Goal: Transaction & Acquisition: Purchase product/service

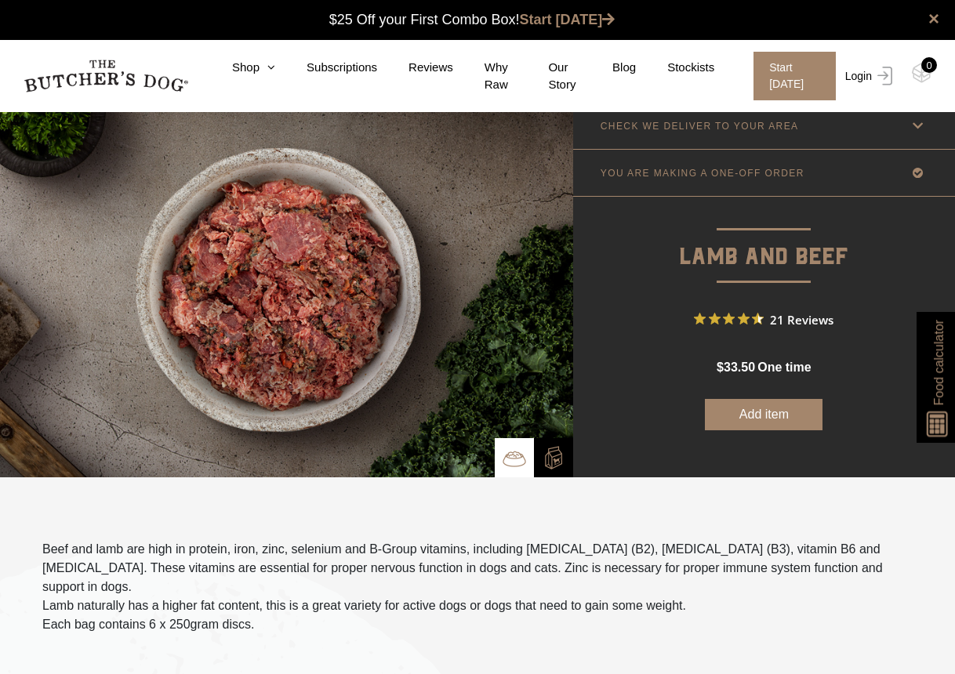
click at [867, 76] on link "Login" at bounding box center [866, 76] width 51 height 49
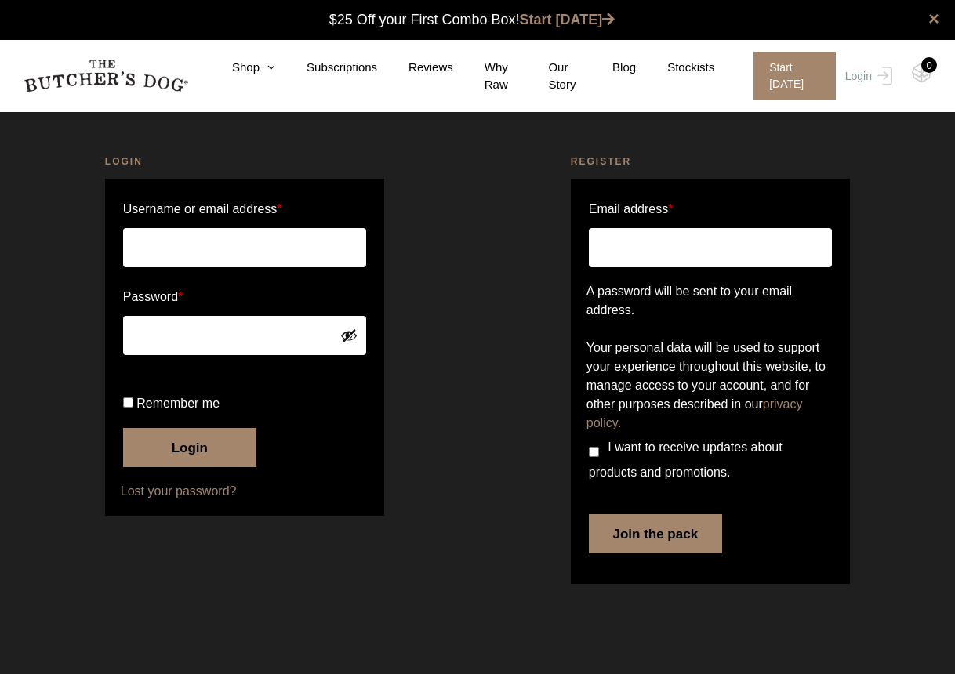
type input "champnessalan@gmail.com"
click at [209, 467] on button "Login" at bounding box center [189, 447] width 133 height 39
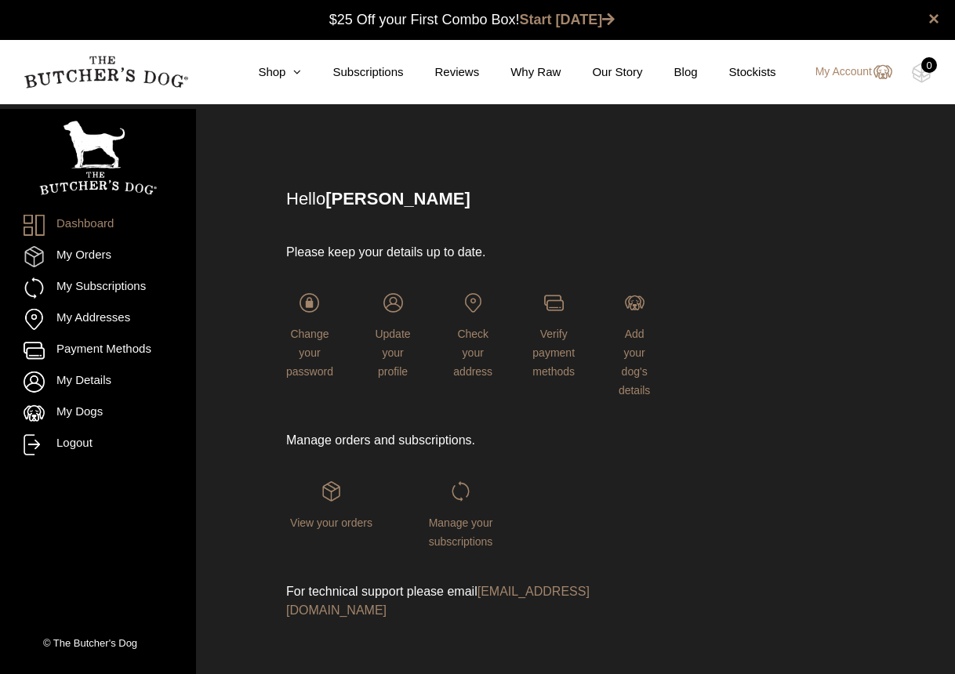
scroll to position [1, 0]
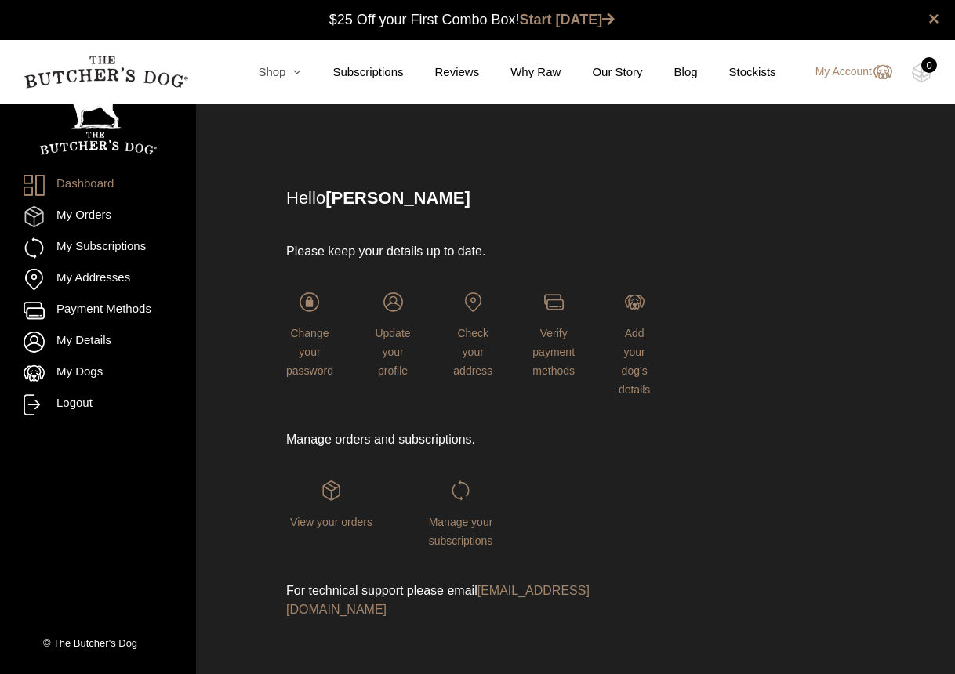
click at [266, 65] on link "Shop" at bounding box center [264, 72] width 74 height 18
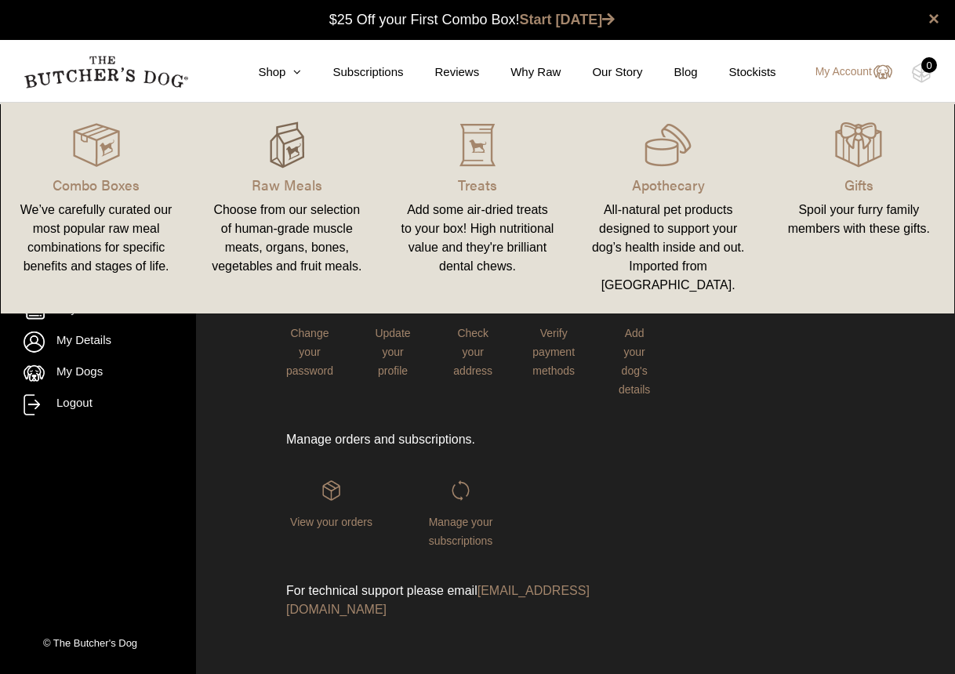
click at [301, 149] on img at bounding box center [286, 144] width 47 height 47
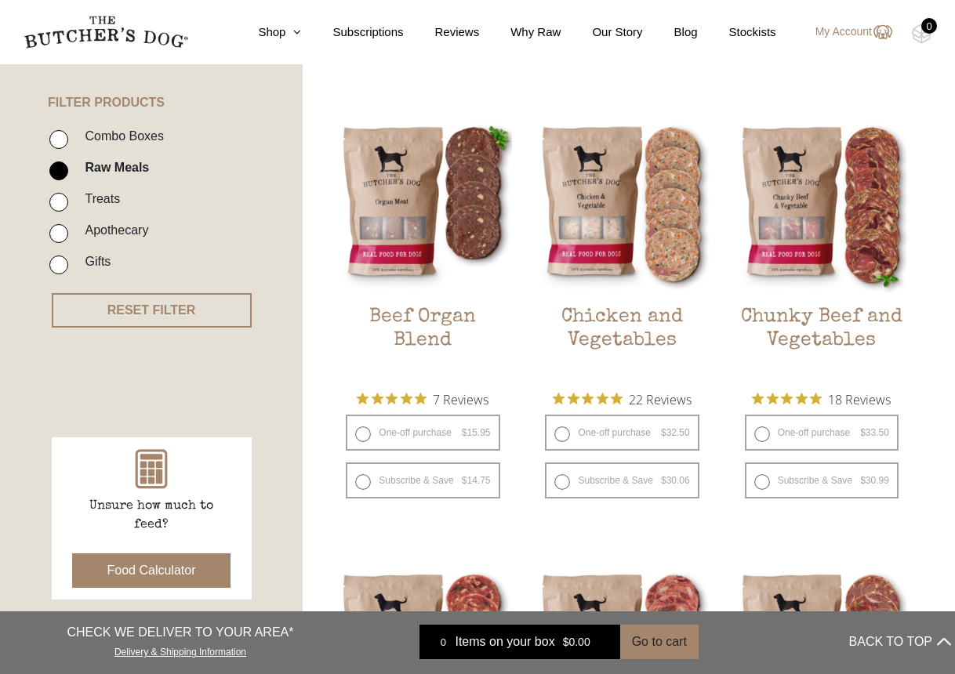
scroll to position [357, 0]
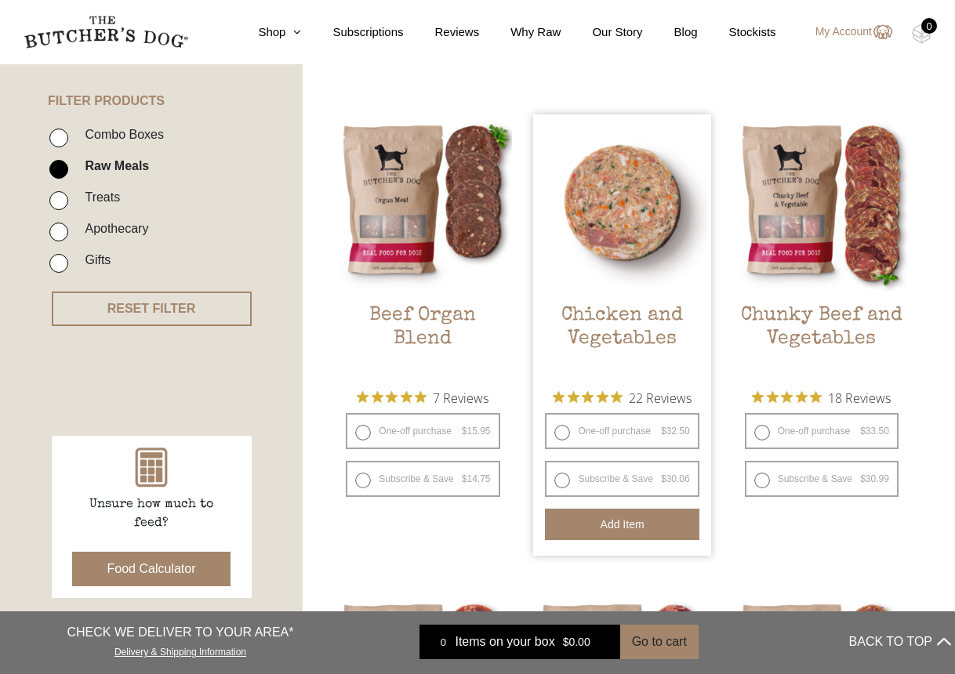
click at [618, 528] on button "Add item" at bounding box center [622, 524] width 154 height 31
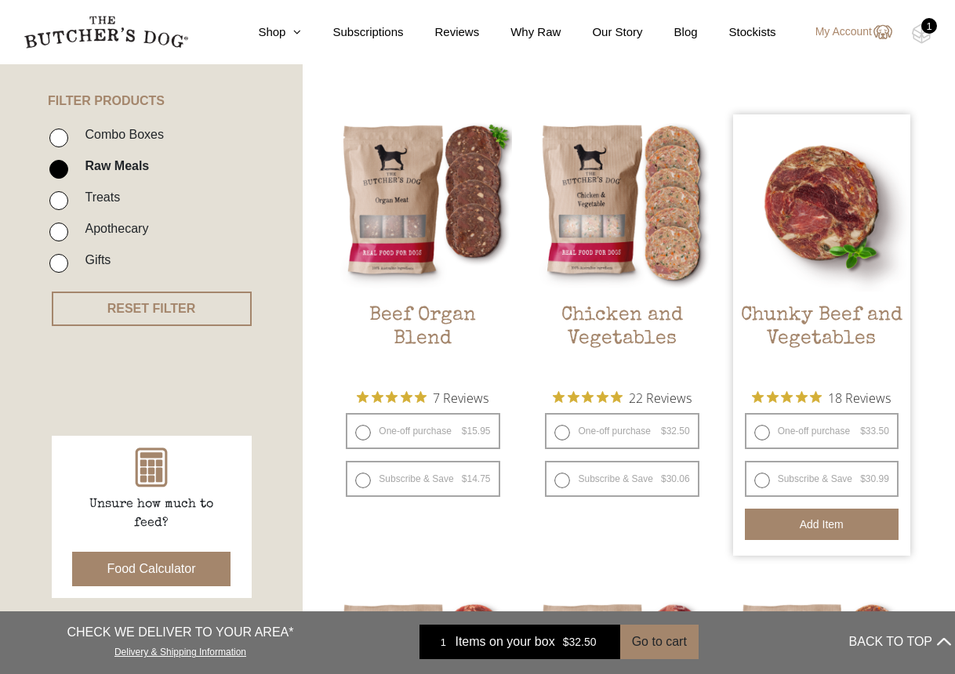
click at [823, 517] on button "Add item" at bounding box center [822, 524] width 154 height 31
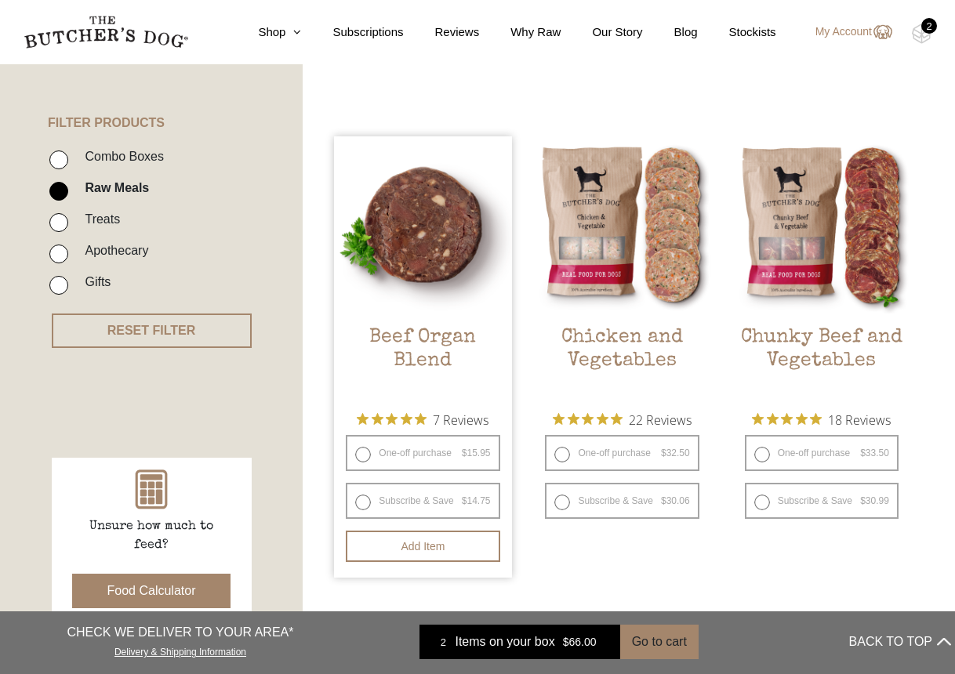
scroll to position [335, 0]
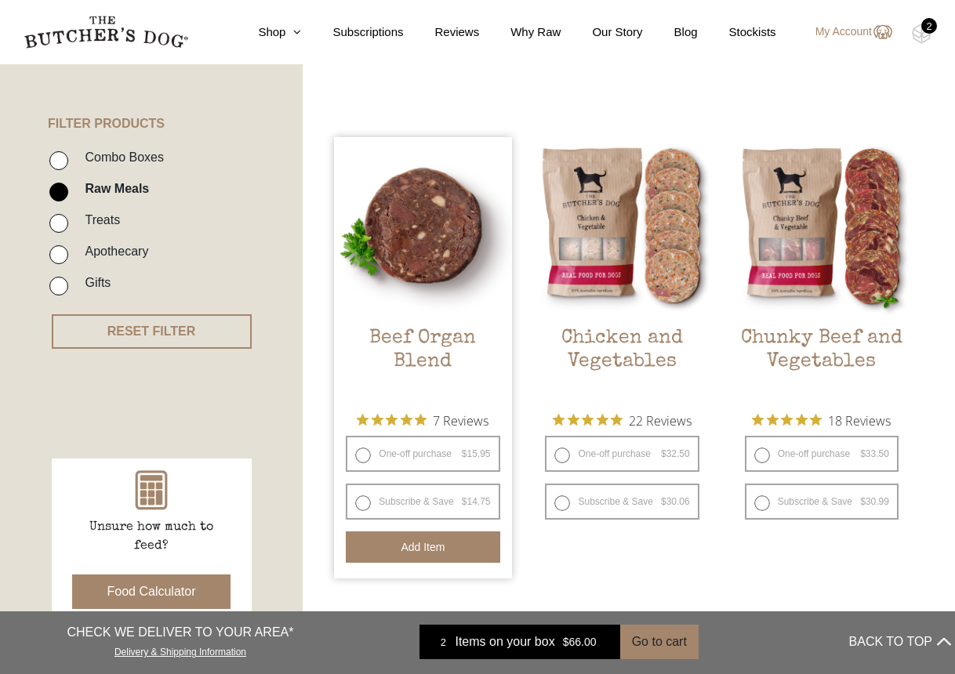
click at [419, 538] on button "Add item" at bounding box center [423, 546] width 154 height 31
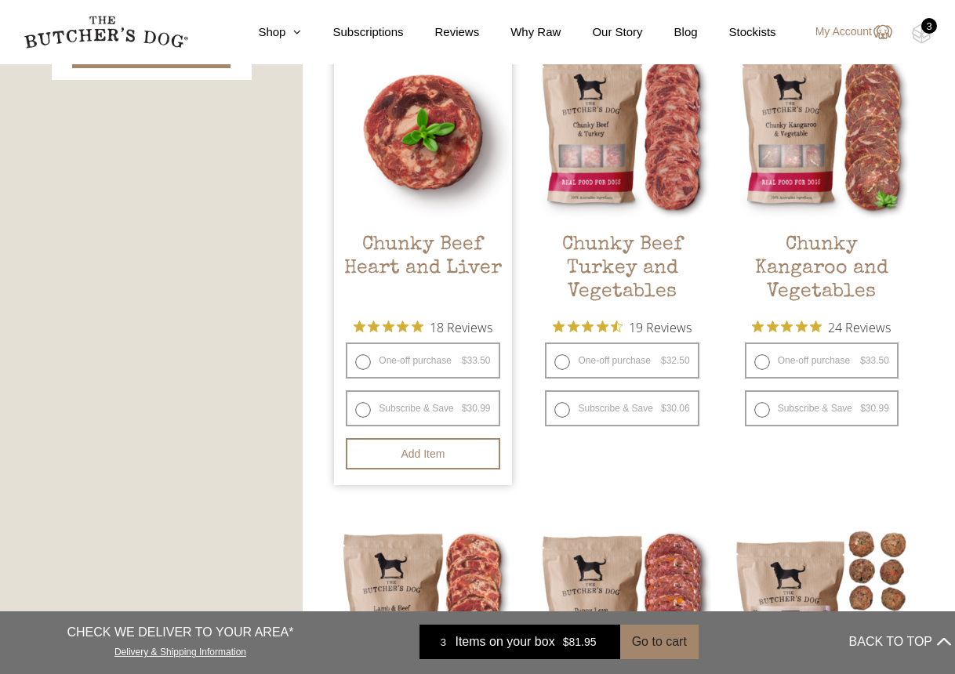
scroll to position [876, 0]
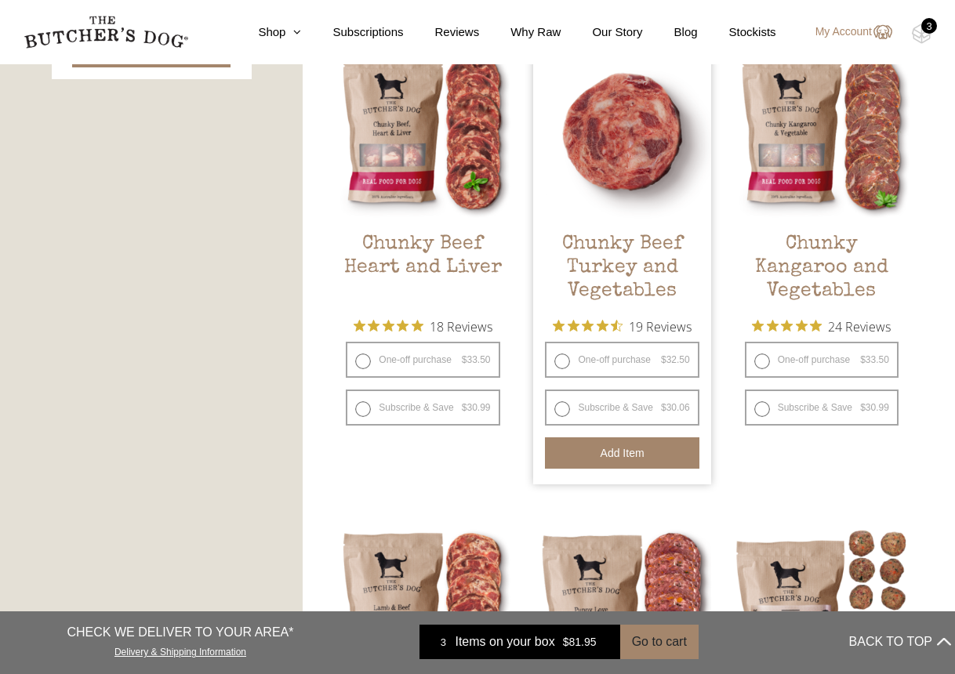
click at [639, 443] on button "Add item" at bounding box center [622, 452] width 154 height 31
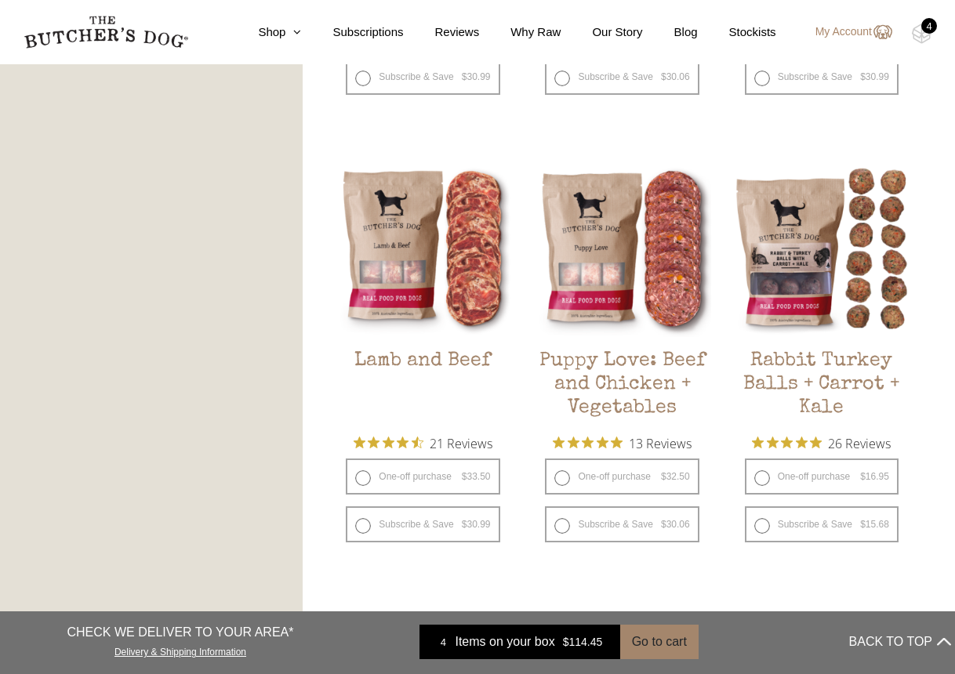
scroll to position [1209, 0]
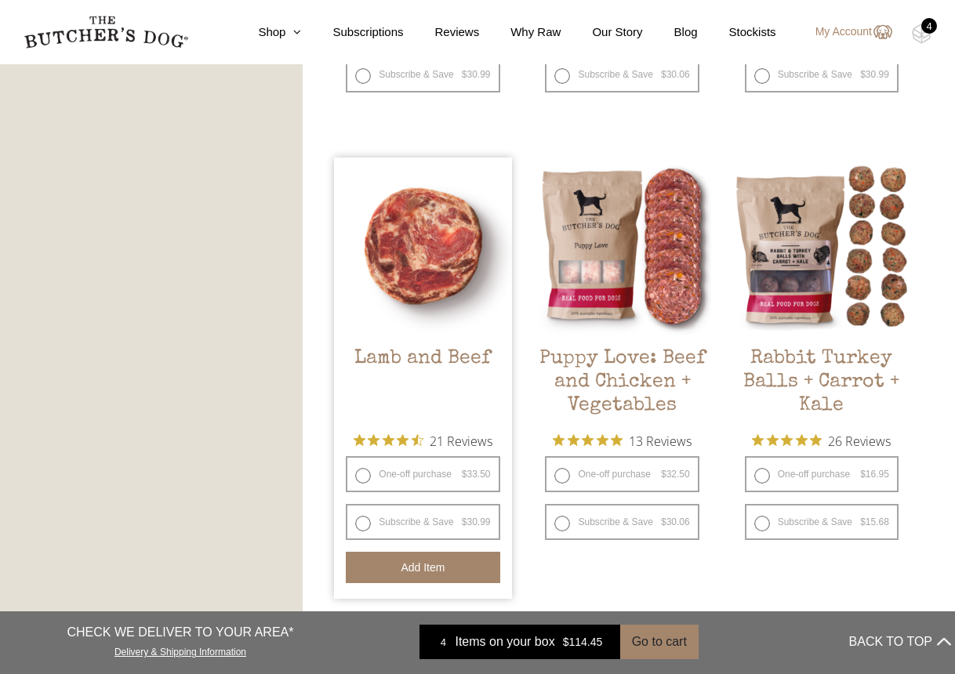
click at [437, 562] on button "Add item" at bounding box center [423, 567] width 154 height 31
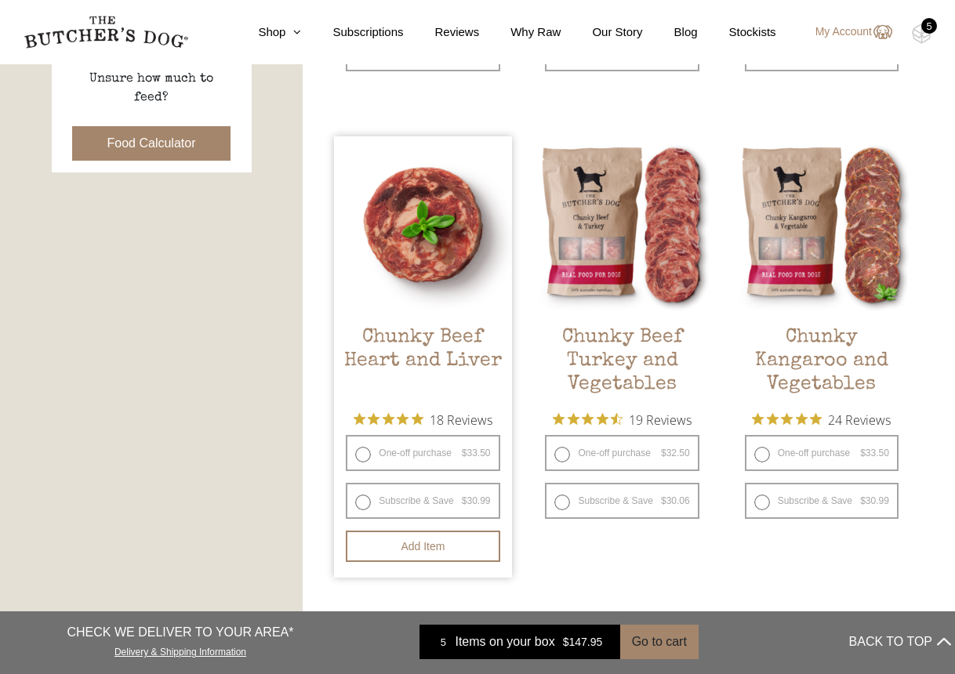
scroll to position [782, 0]
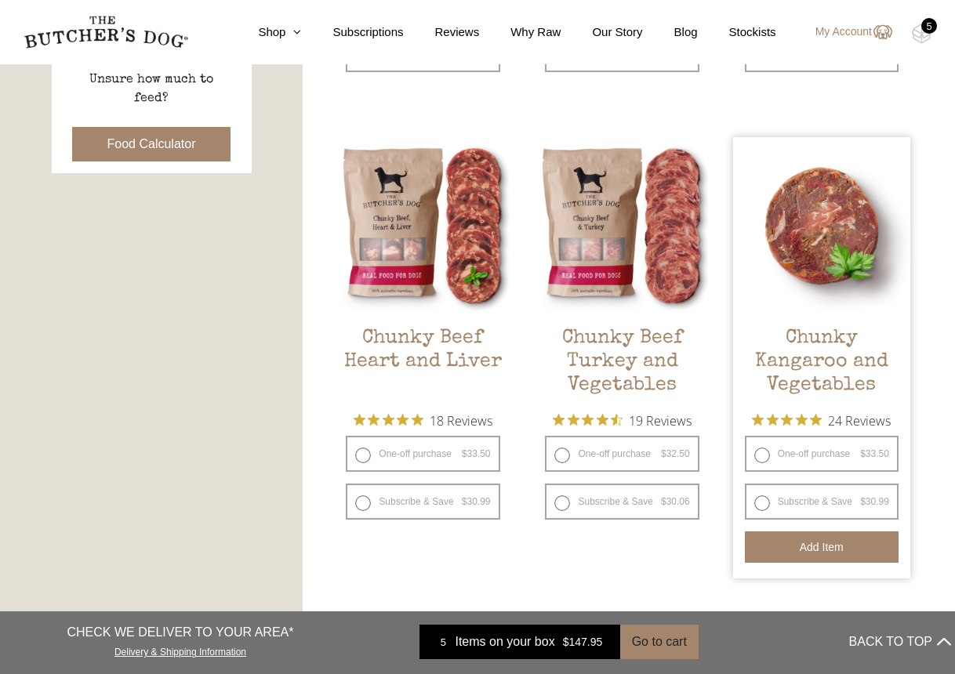
click at [777, 548] on button "Add item" at bounding box center [822, 546] width 154 height 31
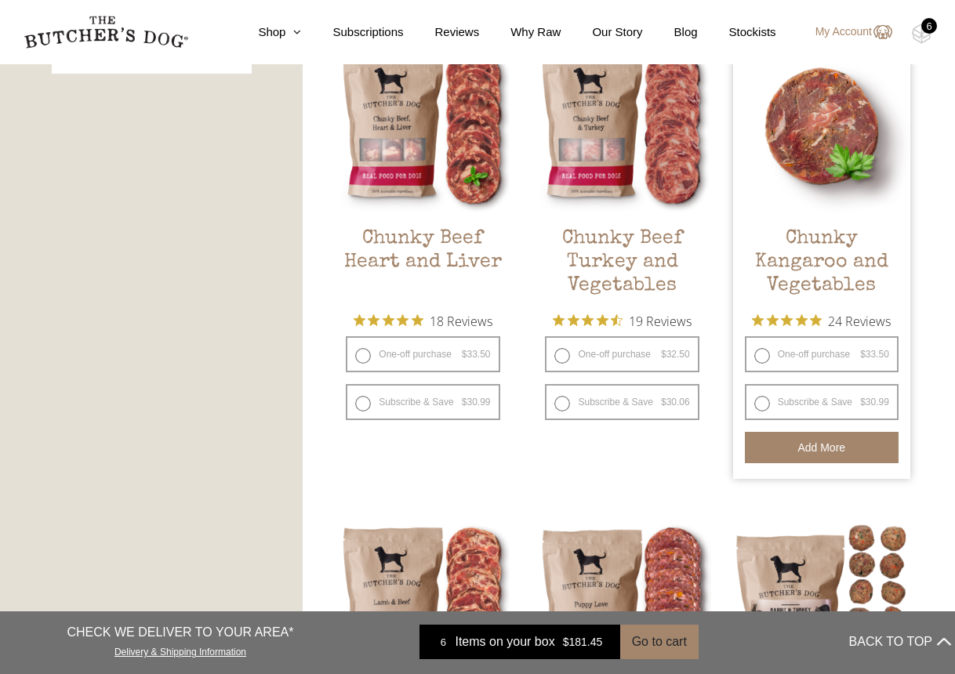
scroll to position [680, 0]
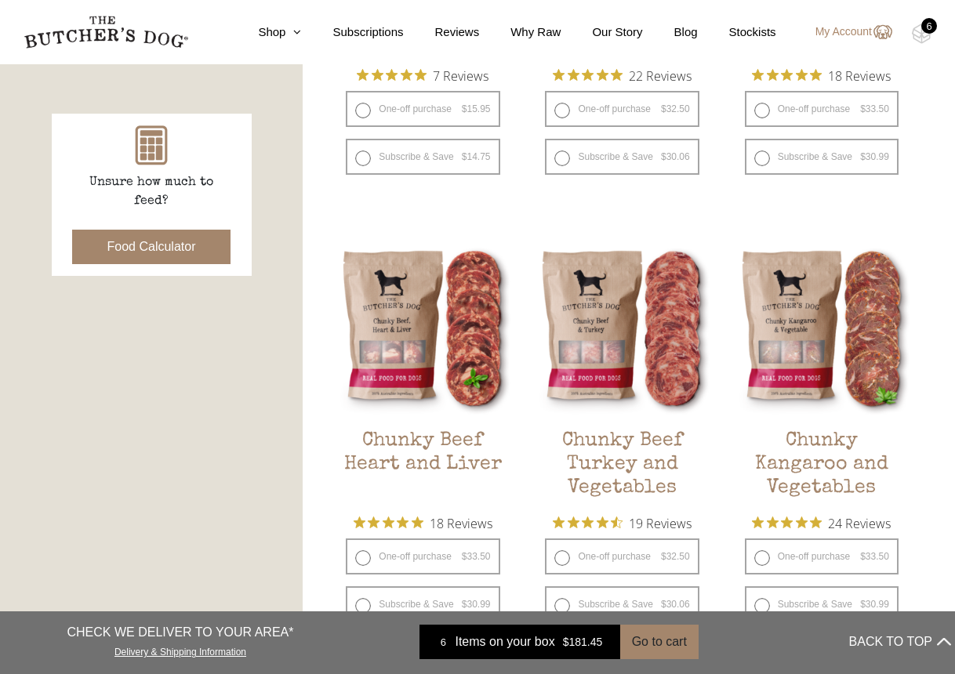
click at [924, 27] on div "6" at bounding box center [929, 26] width 16 height 16
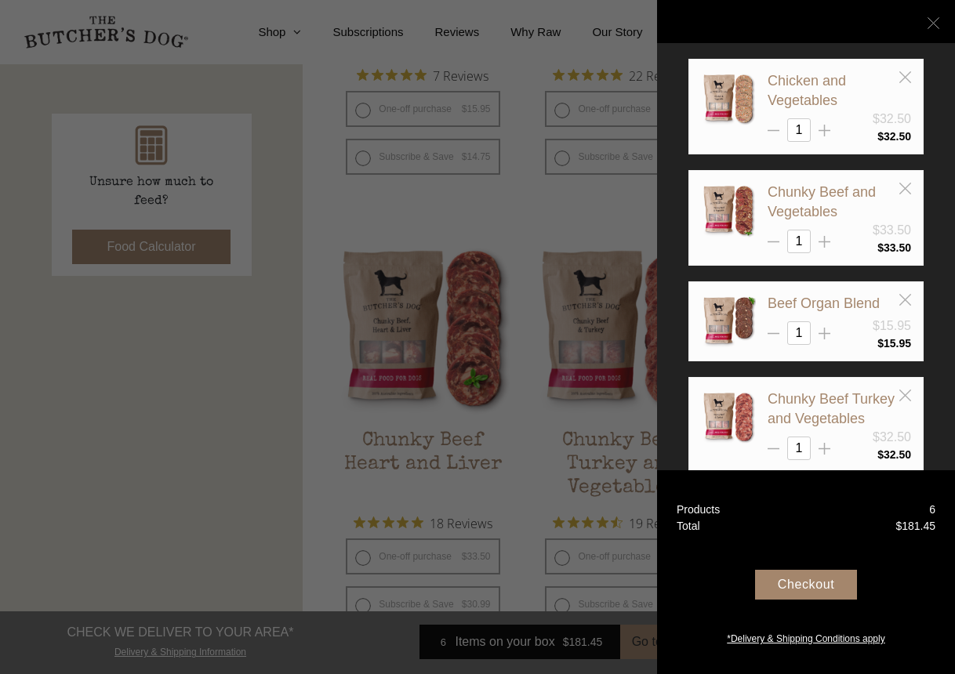
click at [935, 20] on line at bounding box center [932, 22] width 11 height 11
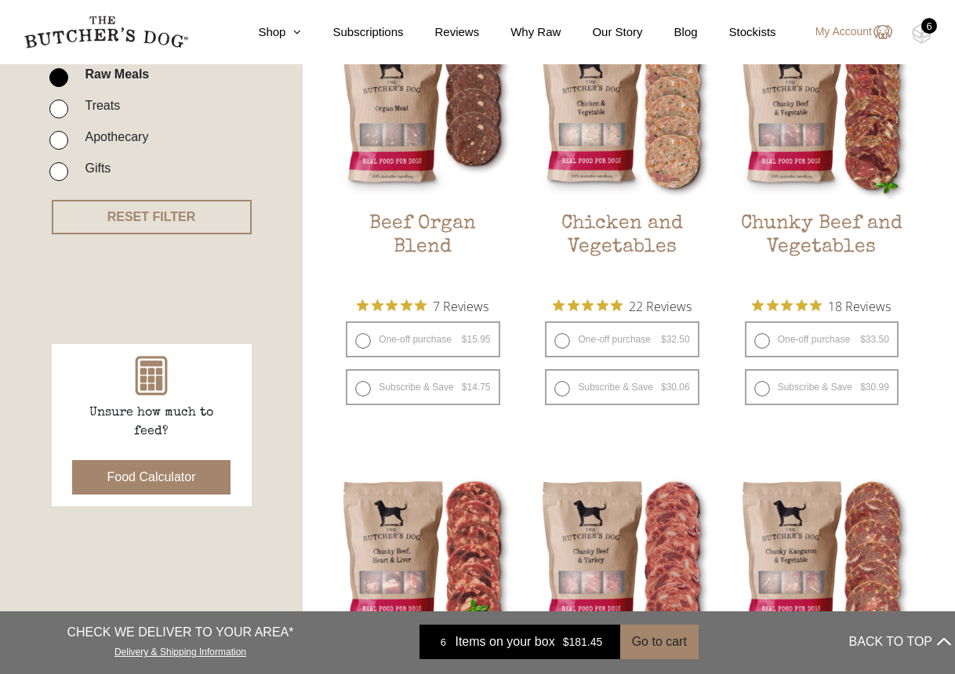
scroll to position [469, 0]
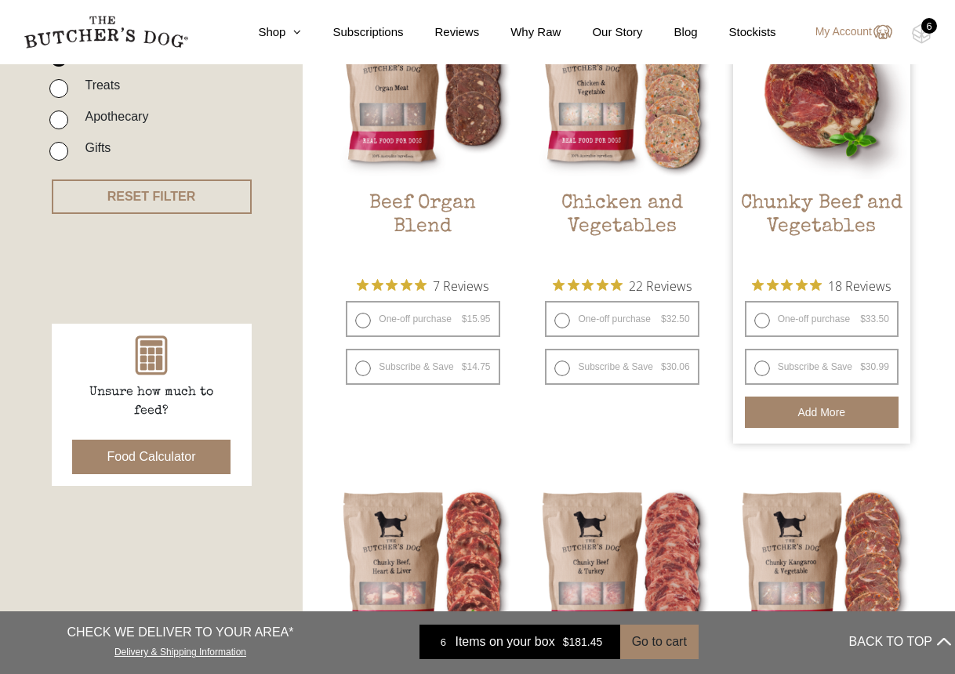
click at [816, 411] on button "Add more" at bounding box center [822, 412] width 154 height 31
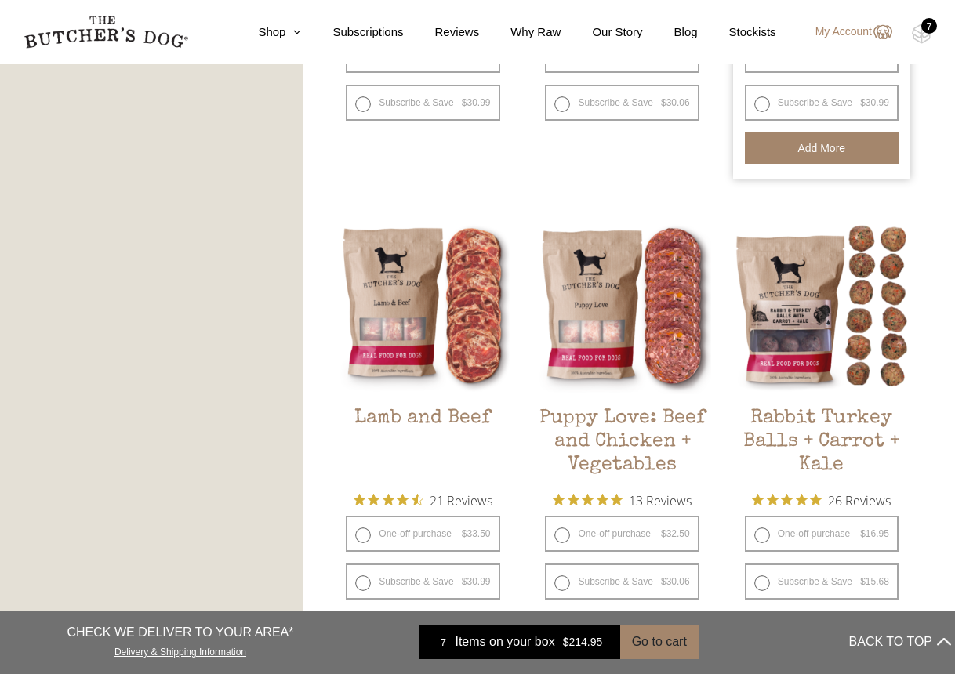
scroll to position [1182, 0]
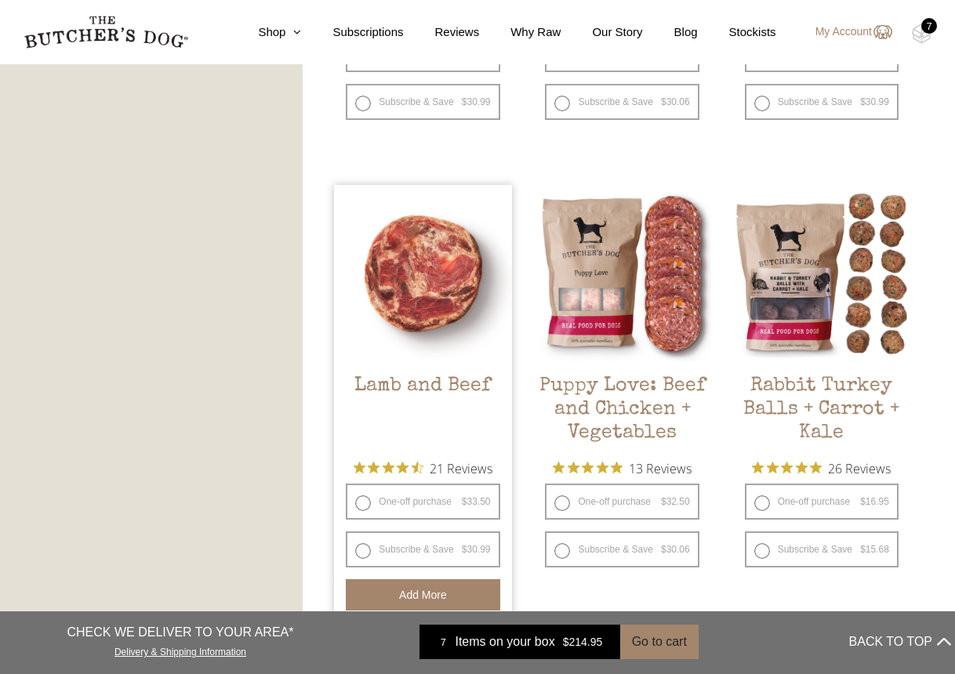
click at [453, 587] on button "Add more" at bounding box center [423, 594] width 154 height 31
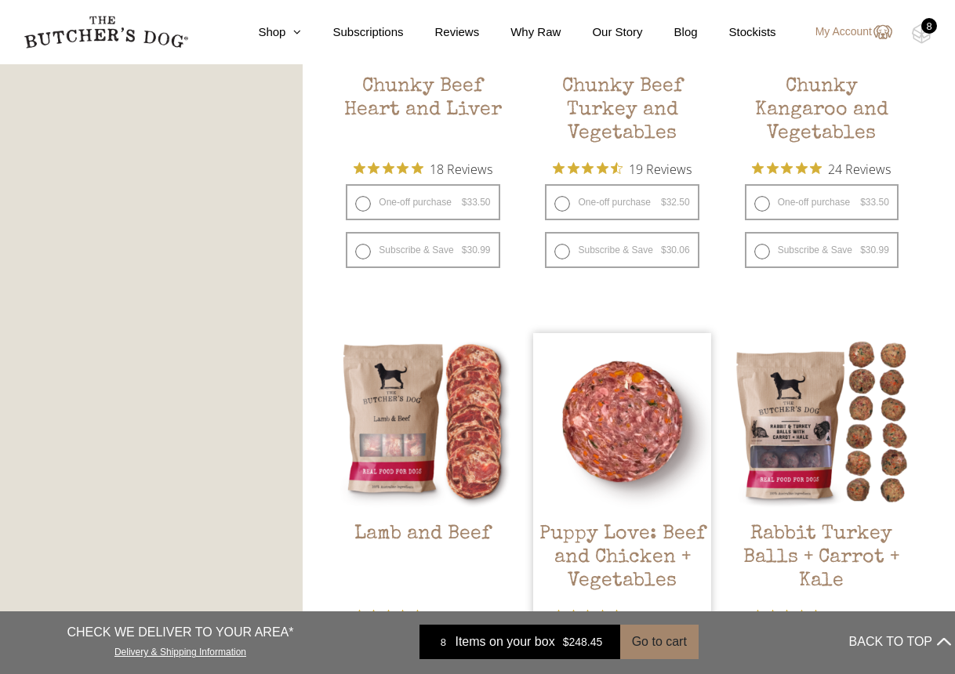
scroll to position [1031, 0]
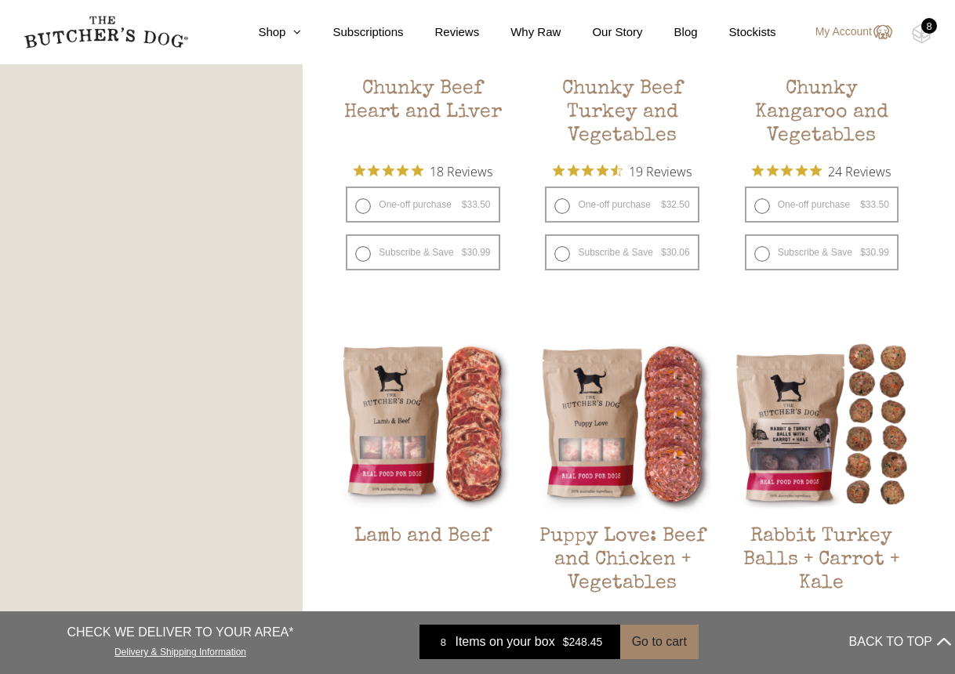
click at [927, 25] on div "8" at bounding box center [929, 26] width 16 height 16
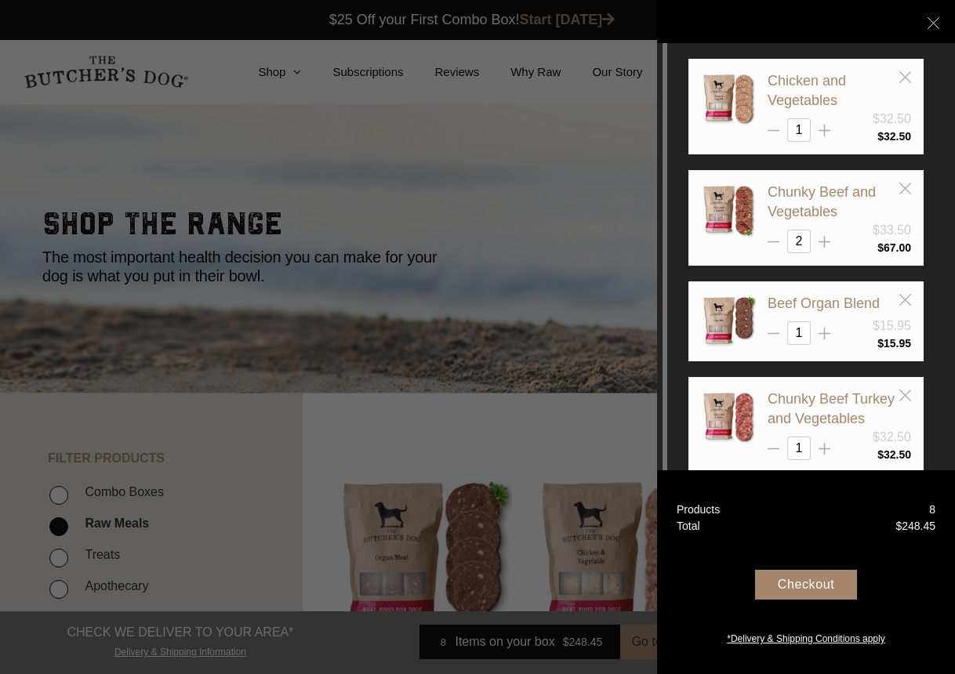
scroll to position [0, 0]
click at [906, 295] on icon at bounding box center [905, 300] width 12 height 12
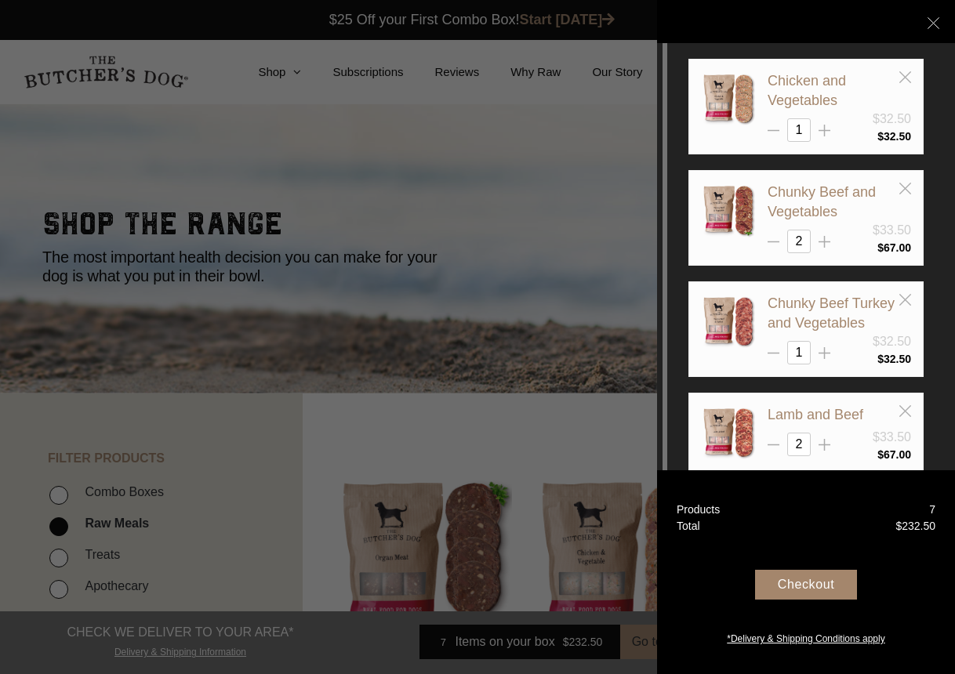
click at [266, 82] on div at bounding box center [477, 337] width 955 height 674
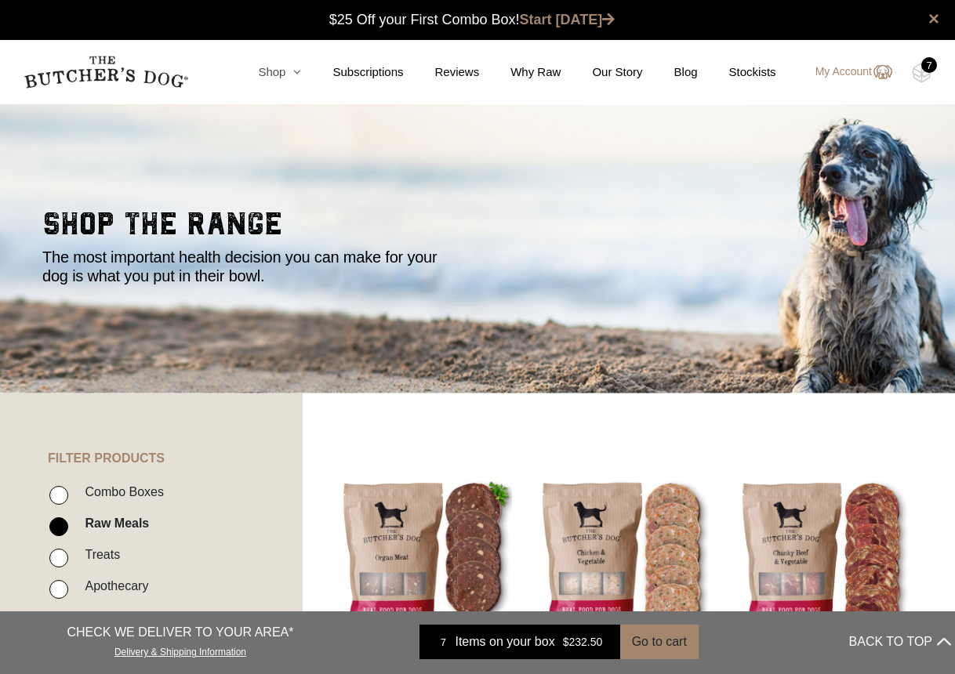
click at [267, 68] on link "Shop" at bounding box center [264, 72] width 74 height 18
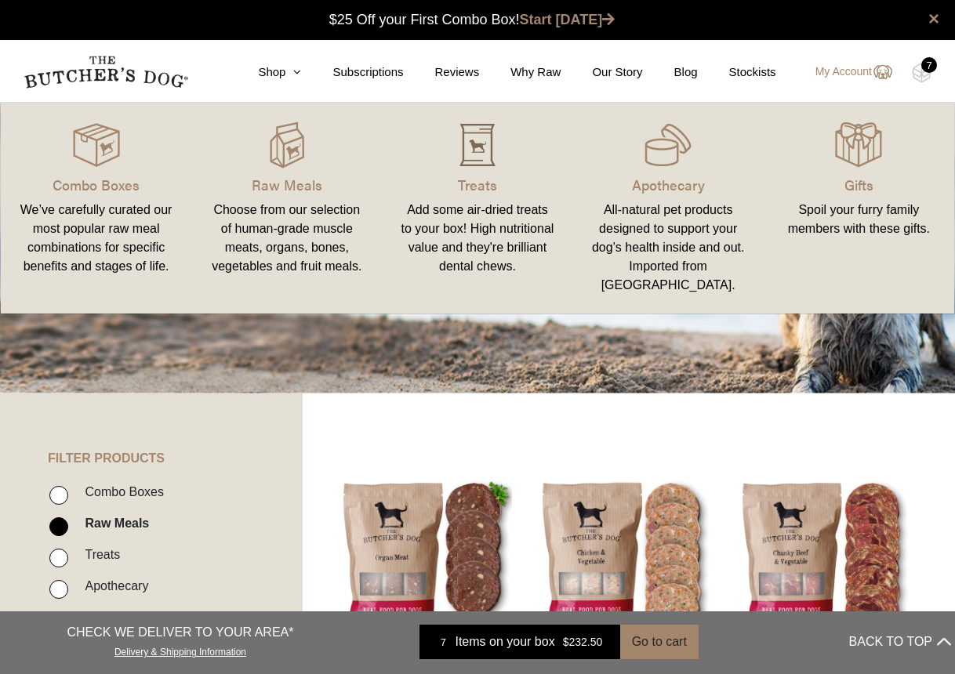
click at [475, 141] on img at bounding box center [477, 144] width 47 height 47
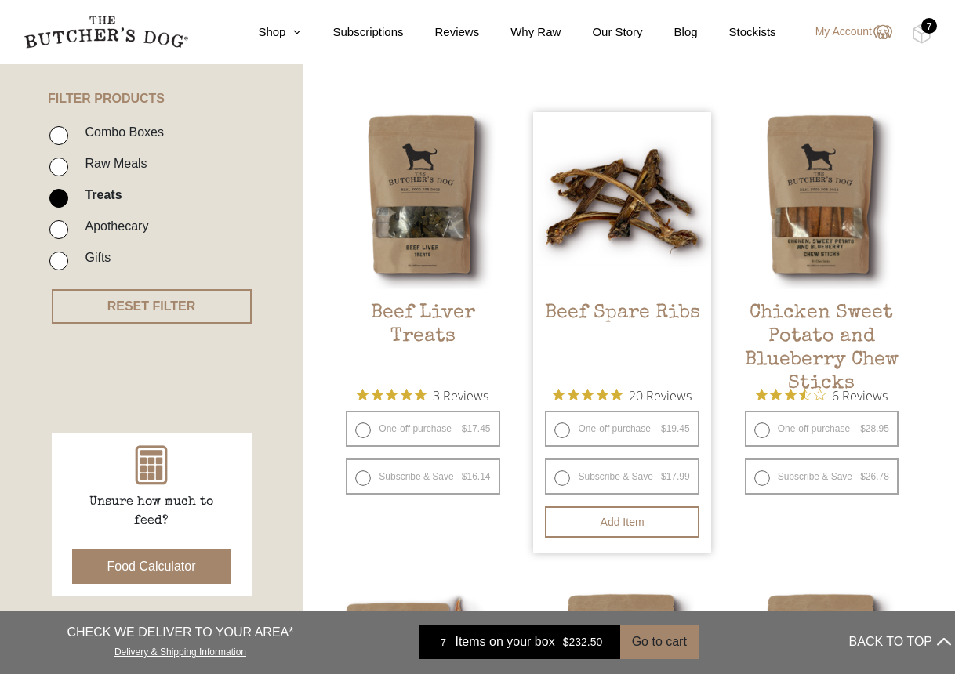
scroll to position [362, 1]
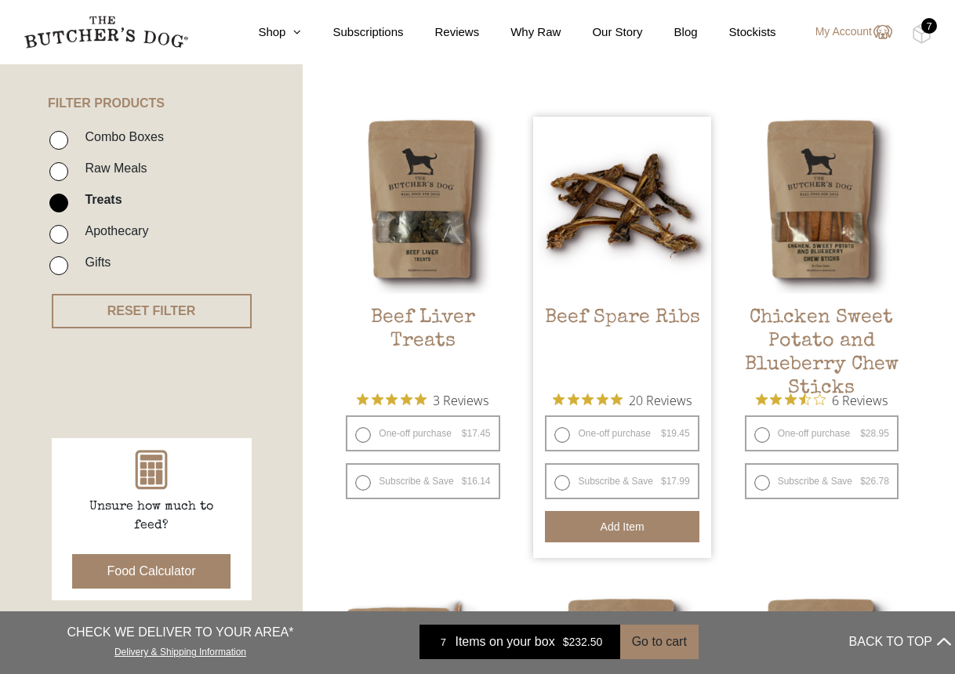
click at [624, 515] on button "Add item" at bounding box center [622, 526] width 154 height 31
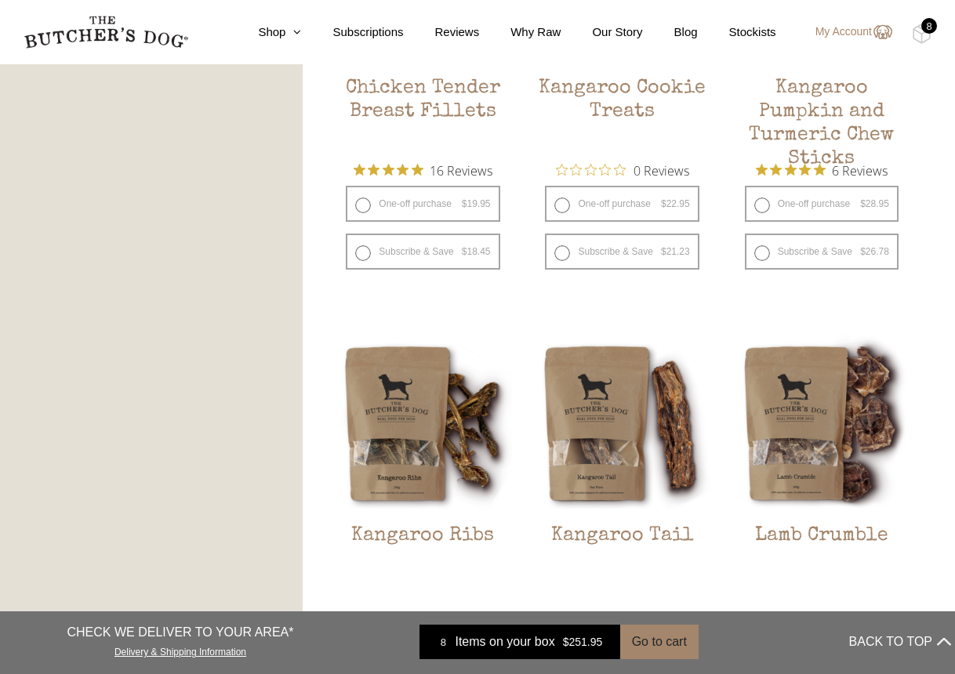
scroll to position [1047, 0]
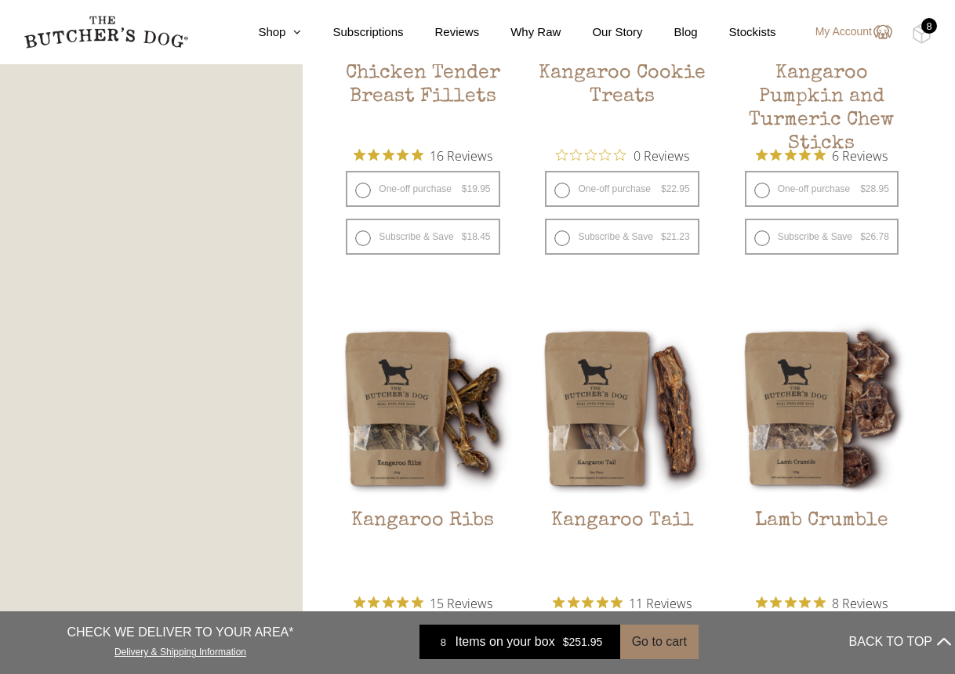
click at [928, 30] on div "8" at bounding box center [929, 26] width 16 height 16
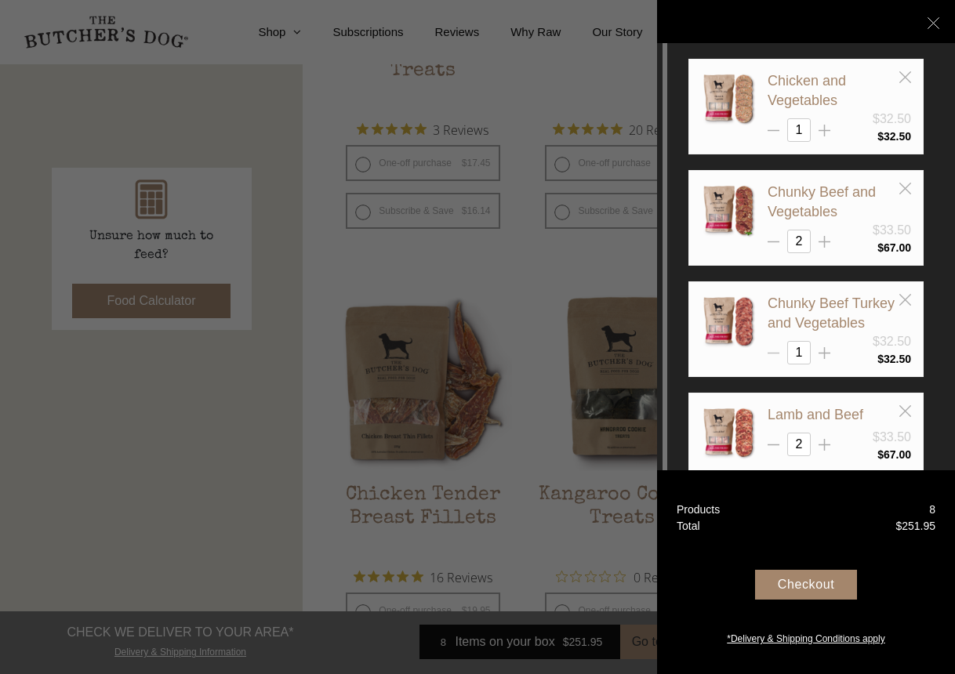
scroll to position [0, 0]
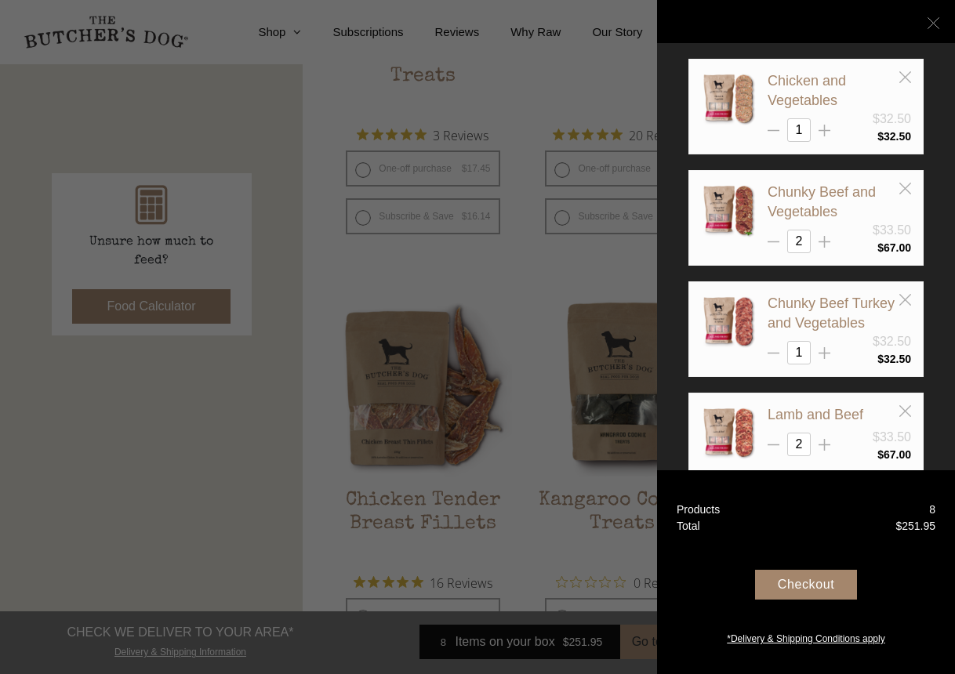
click at [938, 17] on icon at bounding box center [933, 23] width 12 height 12
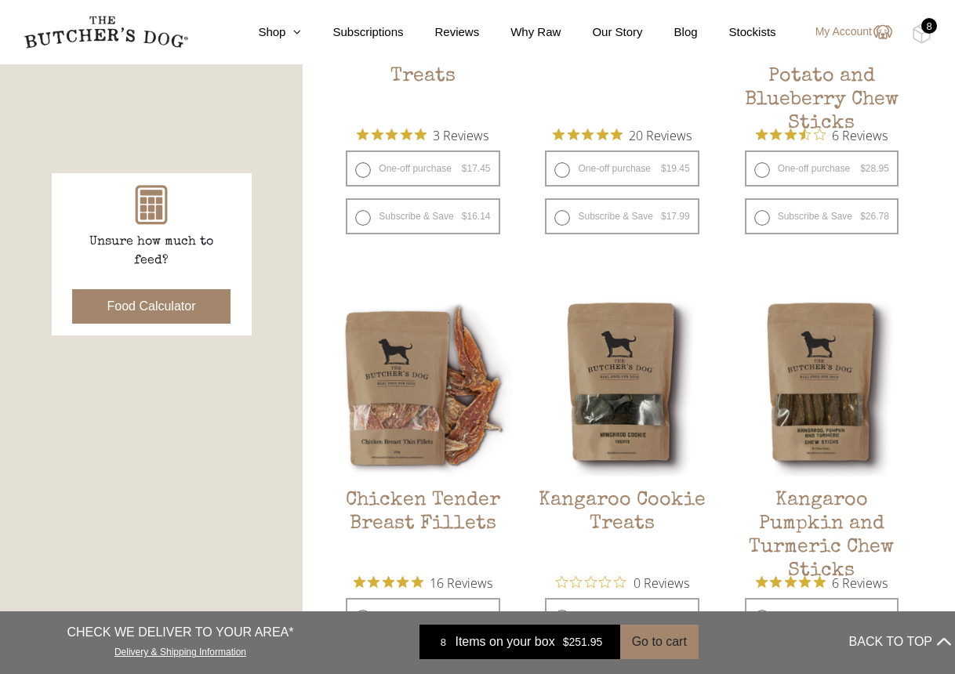
scroll to position [554, 0]
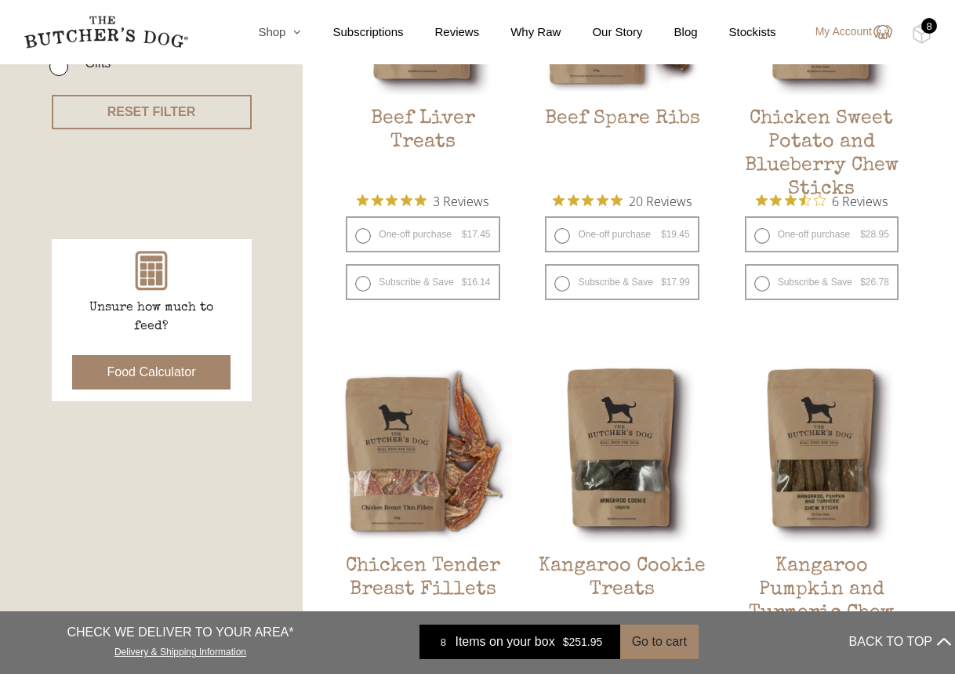
click at [266, 29] on link "Shop" at bounding box center [264, 33] width 74 height 18
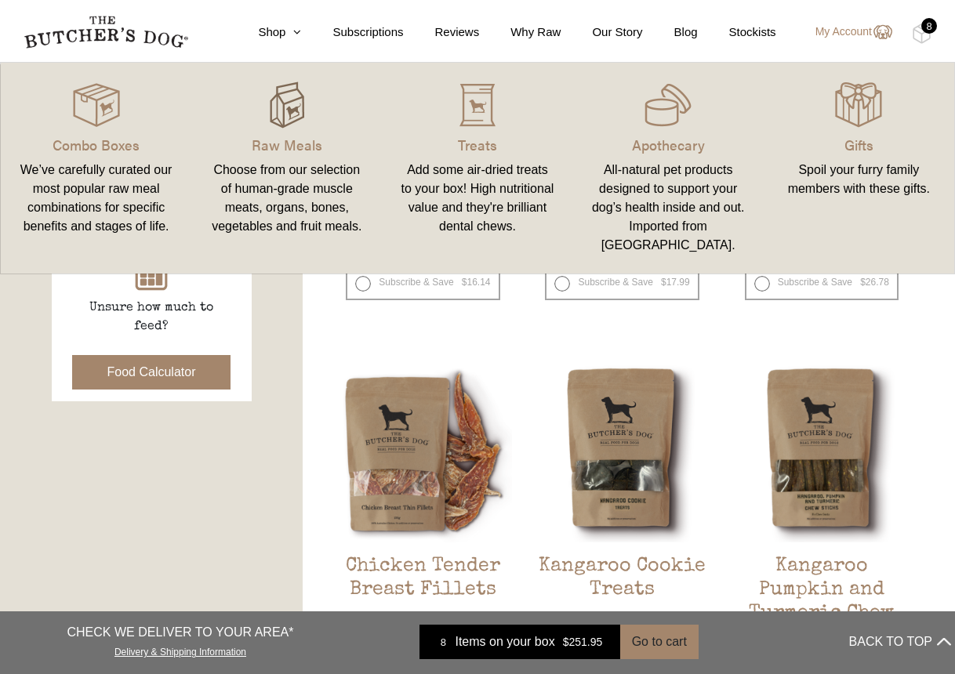
click at [288, 114] on img at bounding box center [286, 105] width 47 height 47
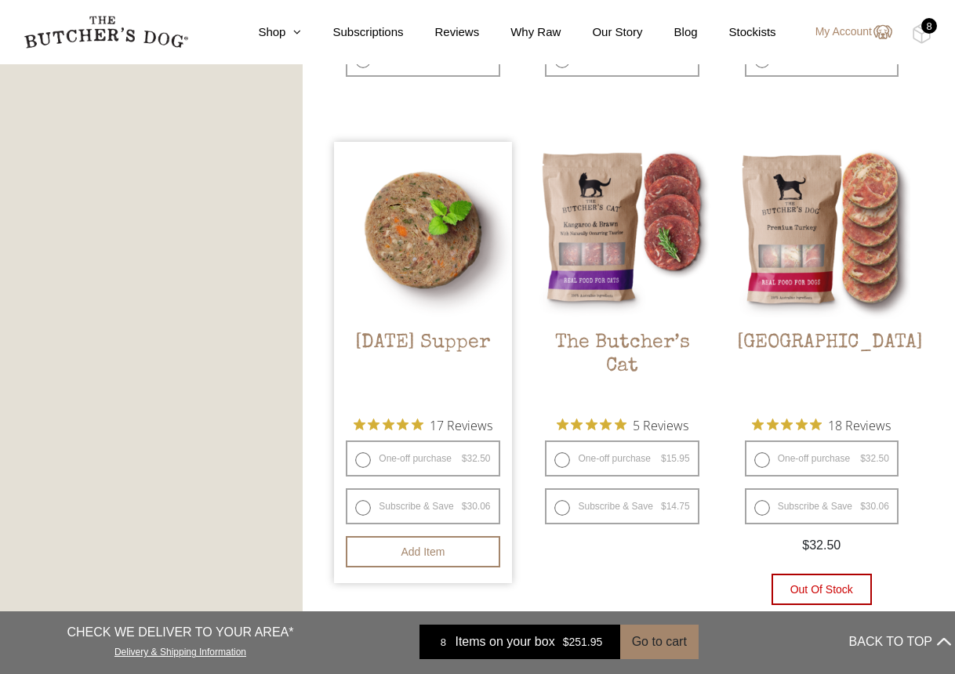
scroll to position [1673, 0]
click at [442, 284] on img at bounding box center [422, 230] width 177 height 177
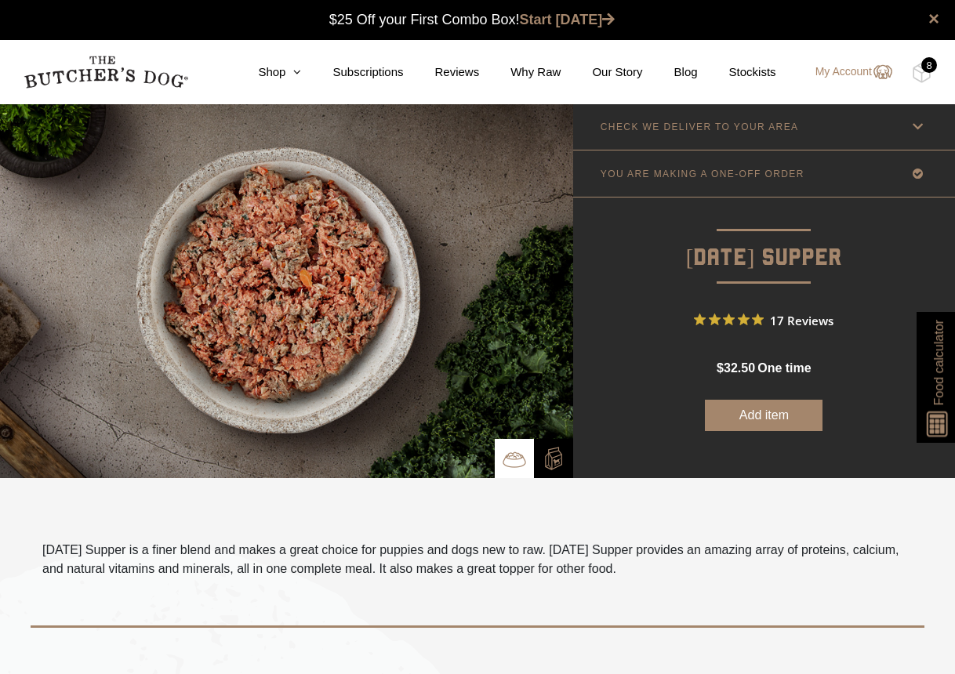
click at [931, 61] on div "8" at bounding box center [929, 65] width 16 height 16
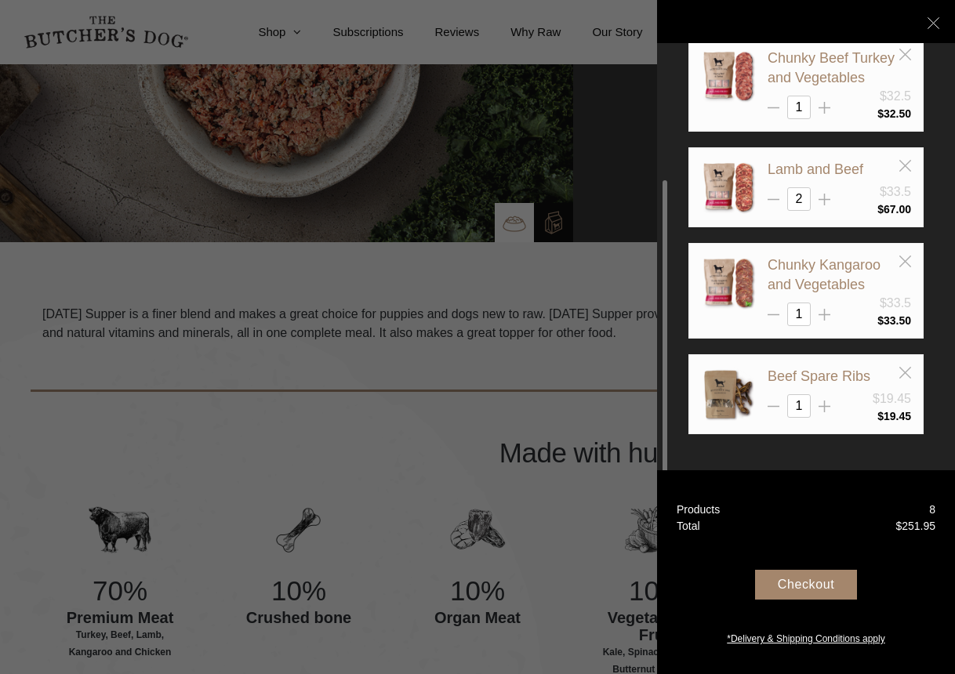
scroll to position [236, 0]
click at [807, 578] on div "Checkout" at bounding box center [806, 585] width 102 height 30
